Goal: Navigation & Orientation: Find specific page/section

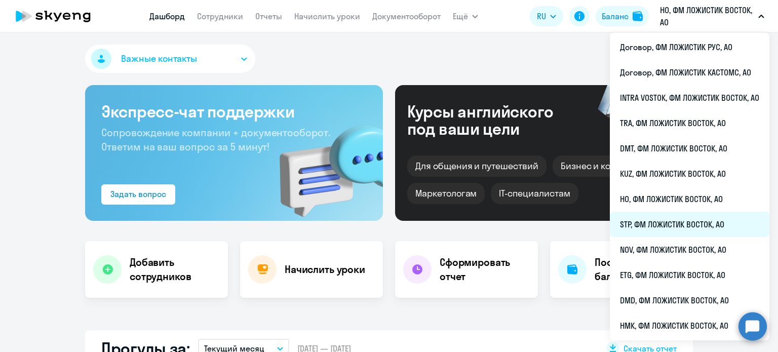
select select "30"
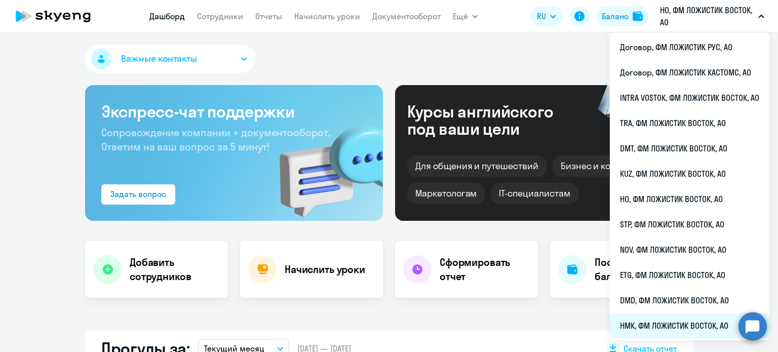
click at [645, 324] on li "НМК, ФМ ЛОЖИСТИК ВОСТОК, АО" at bounding box center [690, 325] width 160 height 25
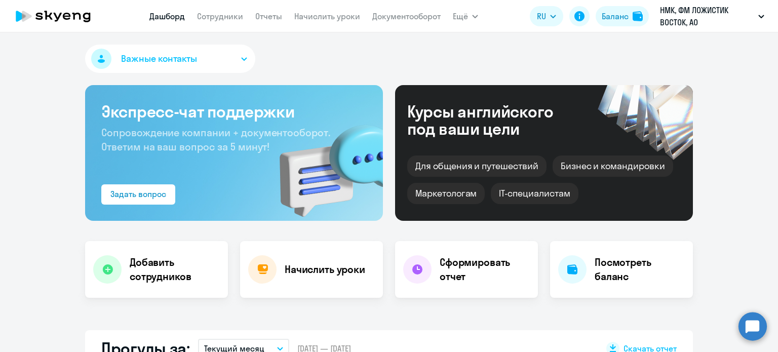
select select "30"
click at [221, 21] on link "Сотрудники" at bounding box center [220, 16] width 46 height 10
select select "30"
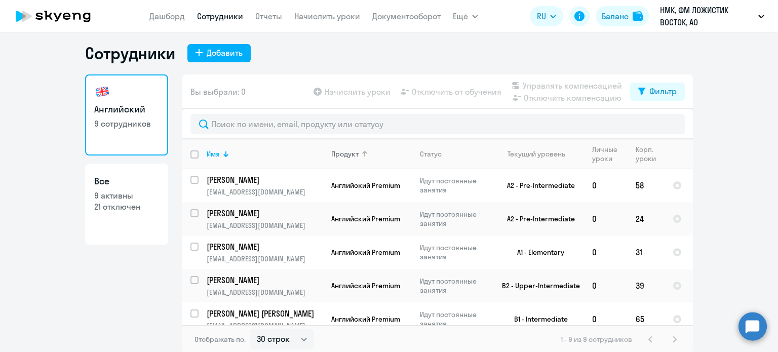
scroll to position [6, 0]
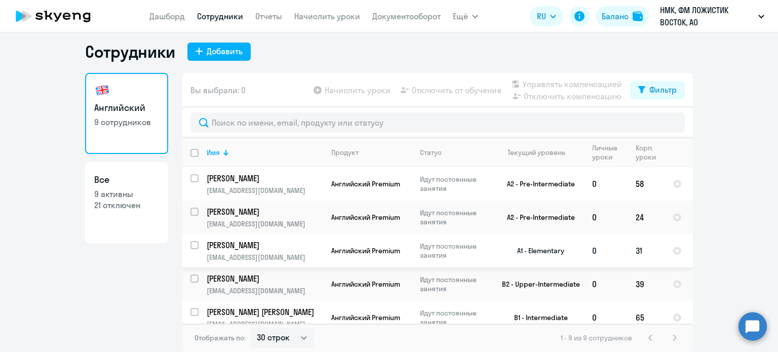
click at [270, 248] on p "[PERSON_NAME]" at bounding box center [264, 245] width 115 height 11
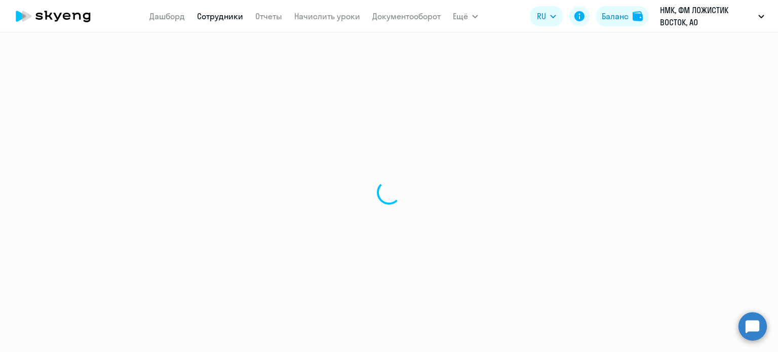
select select "english"
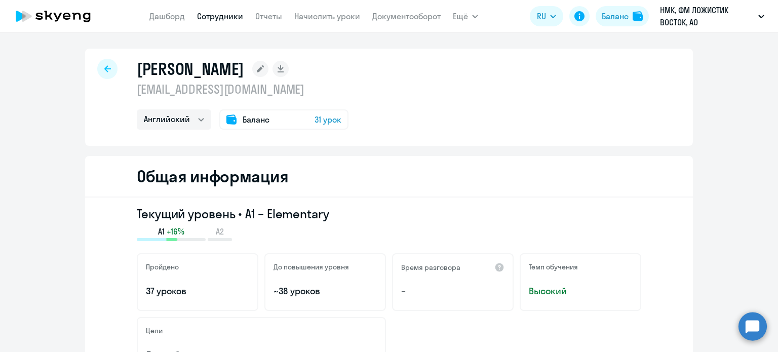
click at [166, 22] on nav "[PERSON_NAME] Отчеты Начислить уроки Документооборот" at bounding box center [294, 16] width 291 height 20
click at [168, 18] on link "Дашборд" at bounding box center [166, 16] width 35 height 10
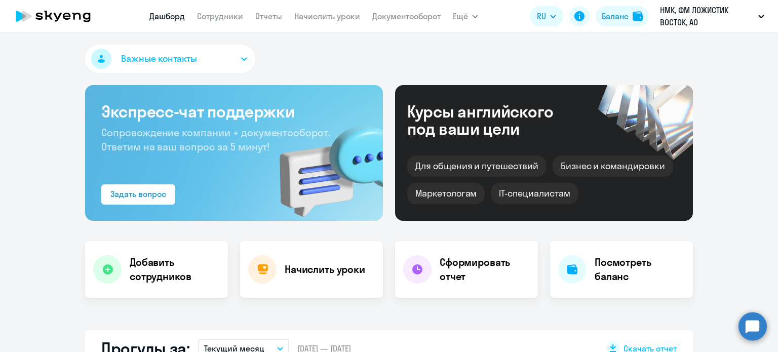
select select "30"
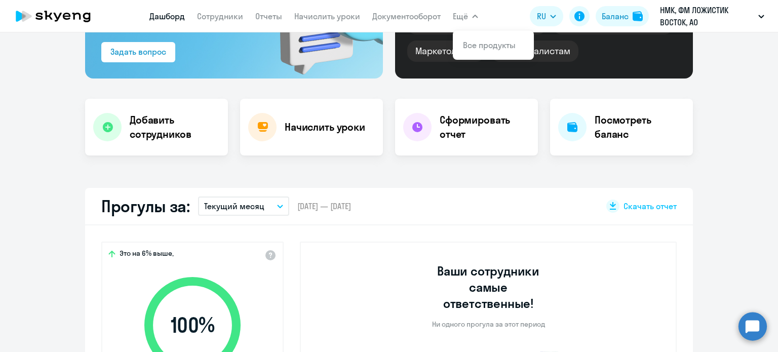
scroll to position [253, 0]
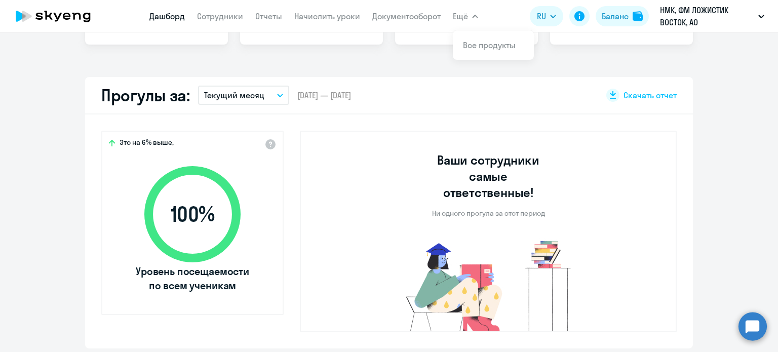
click at [395, 71] on div "Важные контакты Экспресс-чат поддержки Сопровождение компании + документооборот…" at bounding box center [389, 192] width 778 height 320
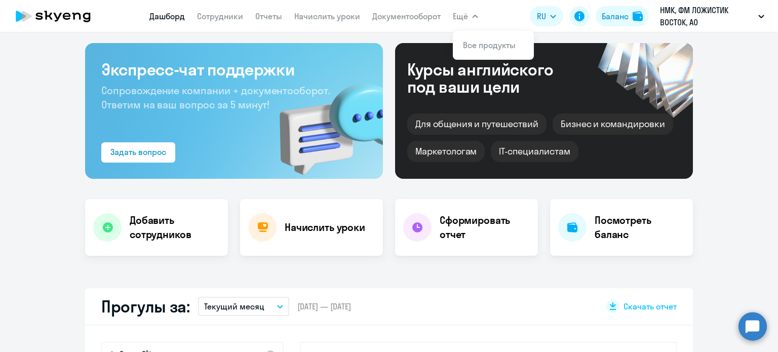
scroll to position [0, 0]
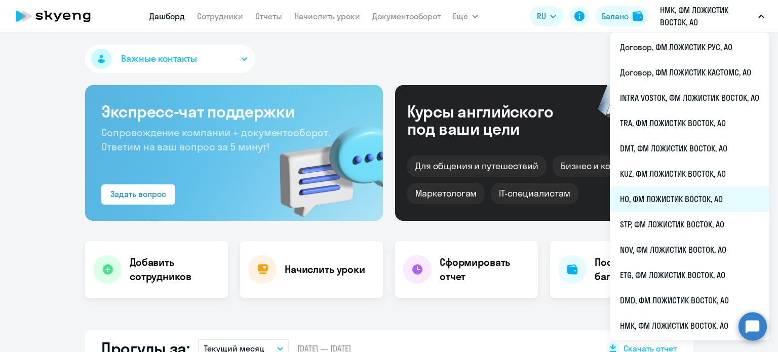
click at [655, 198] on li "HO, ФМ ЛОЖИСТИК ВОСТОК, АО" at bounding box center [690, 198] width 160 height 25
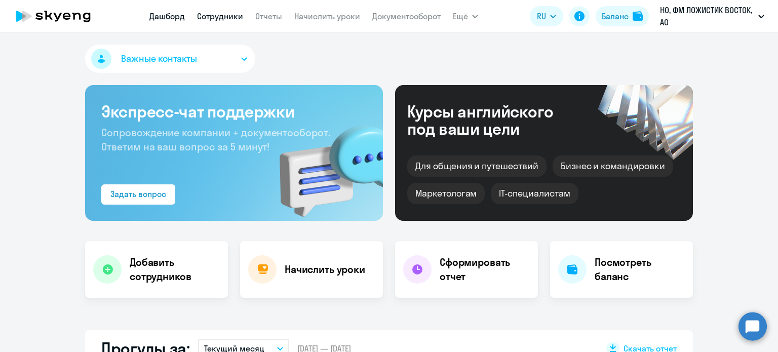
click at [217, 21] on link "Сотрудники" at bounding box center [220, 16] width 46 height 10
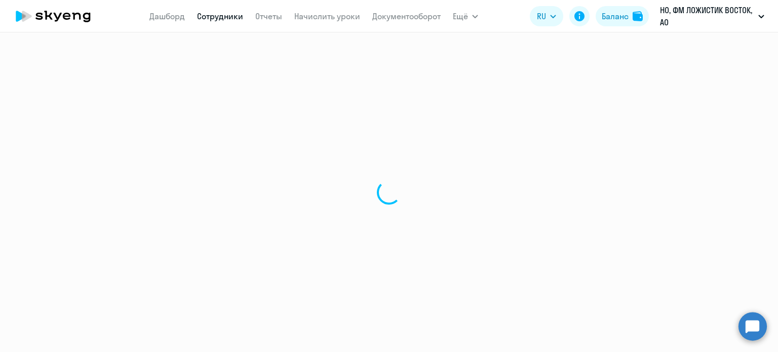
select select "30"
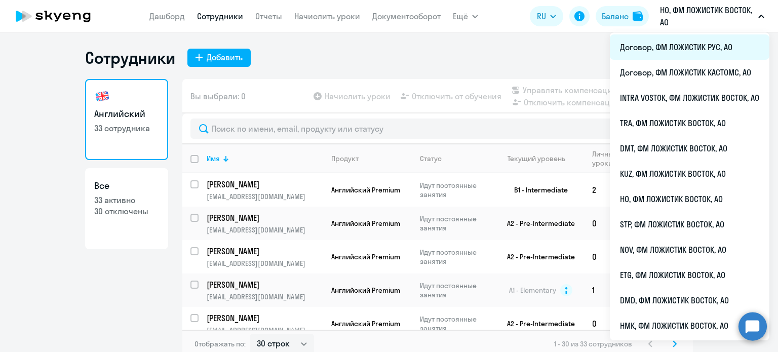
click at [673, 56] on li "Договор, ФМ ЛОЖИСТИК РУС, АО" at bounding box center [690, 46] width 160 height 25
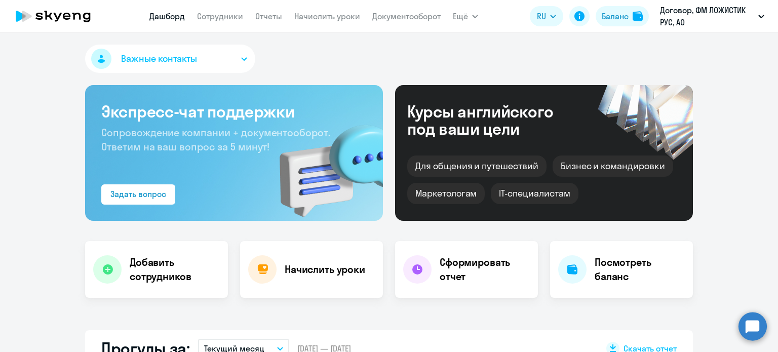
select select "30"
